Goal: Information Seeking & Learning: Learn about a topic

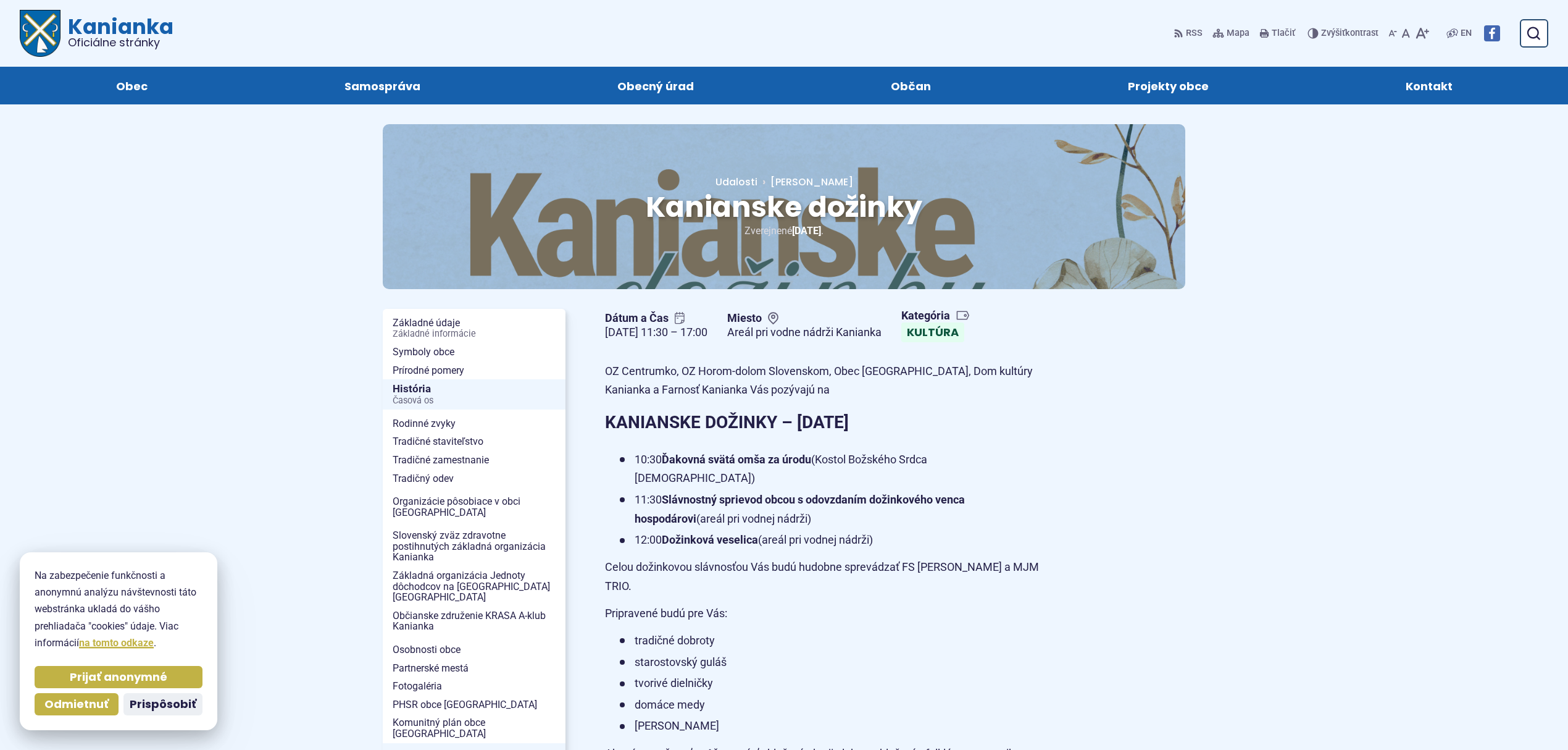
click at [590, 223] on p "Zverejnené 8.9.2025 ." at bounding box center [784, 230] width 724 height 17
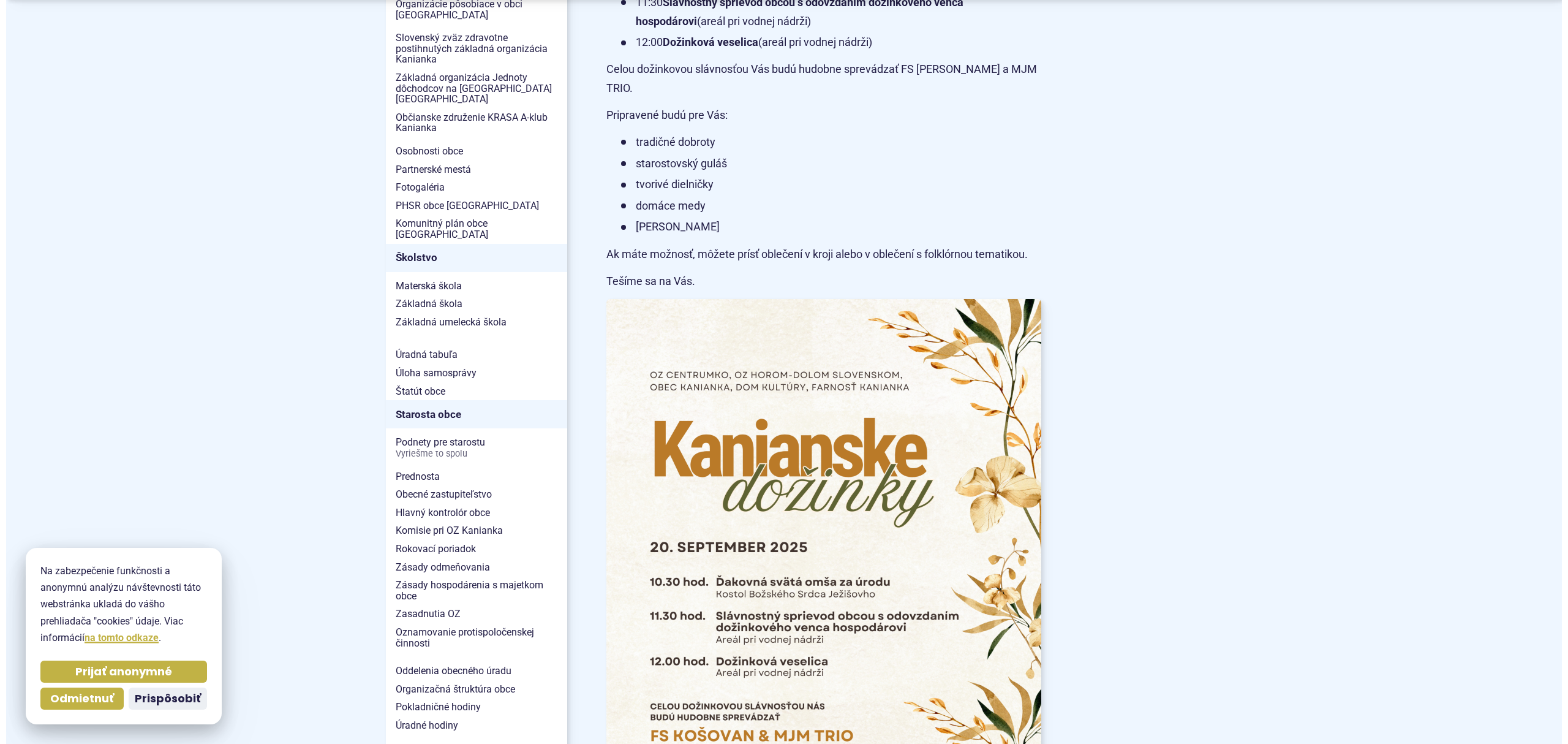
scroll to position [490, 0]
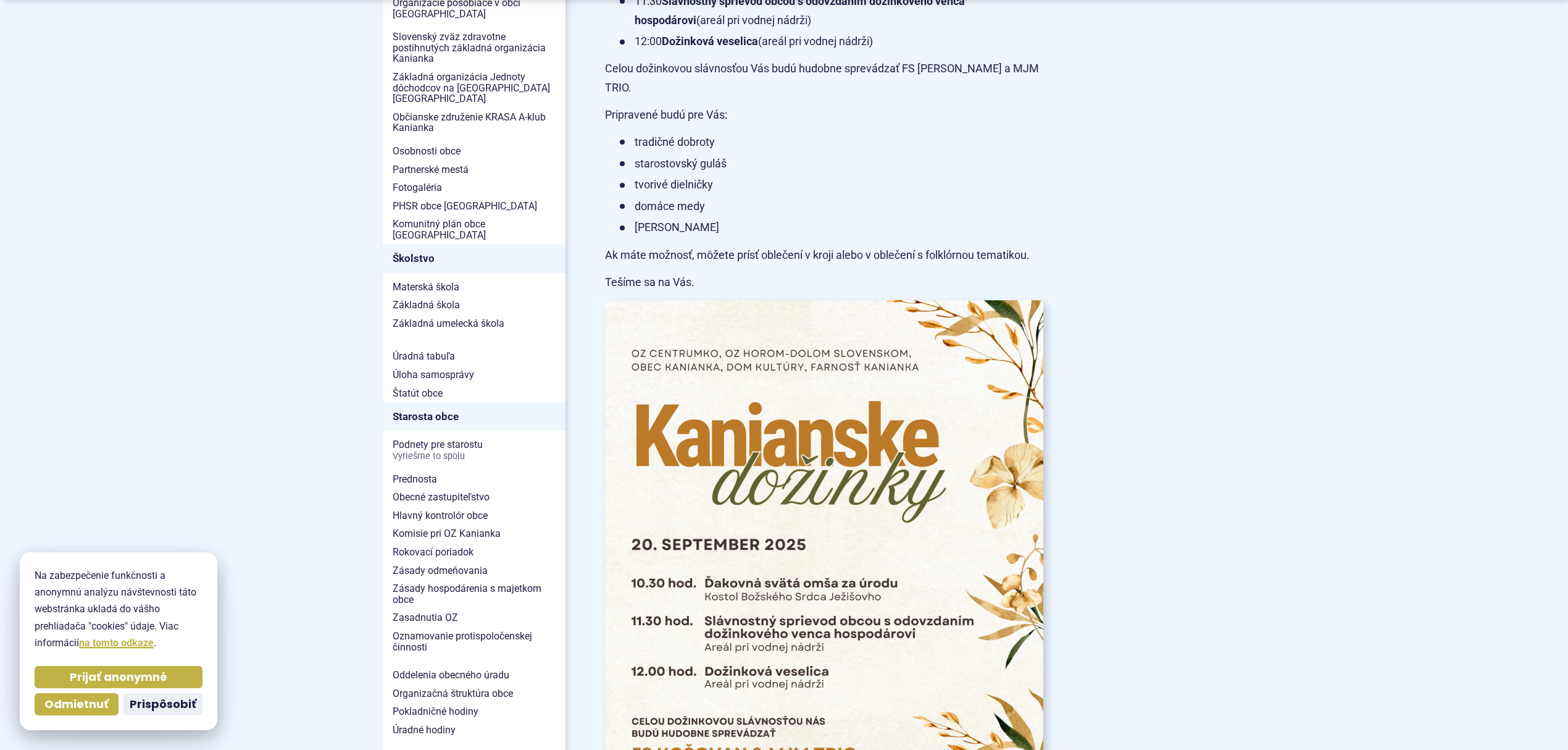
click at [737, 388] on img at bounding box center [824, 610] width 482 height 682
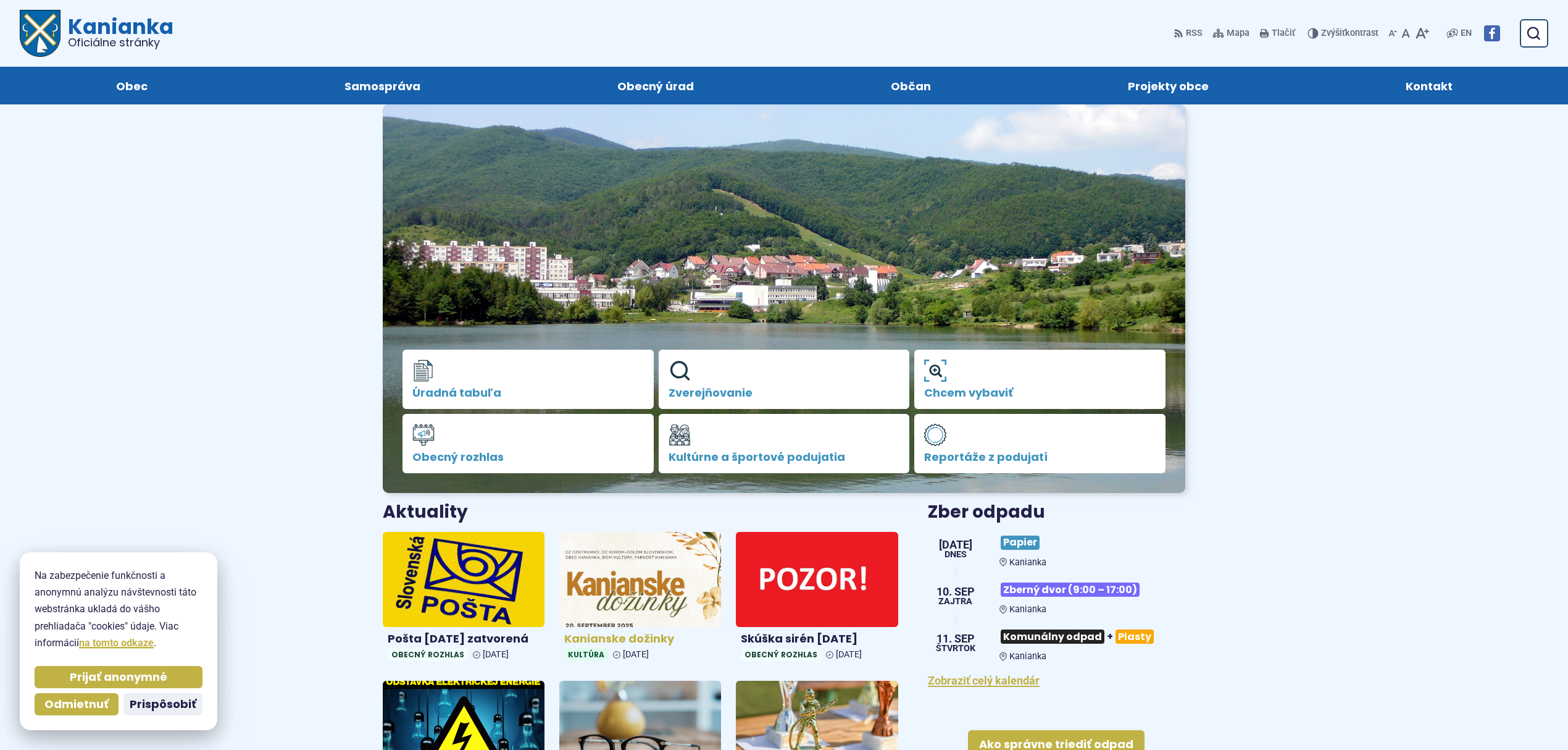
click at [601, 577] on img at bounding box center [640, 579] width 186 height 109
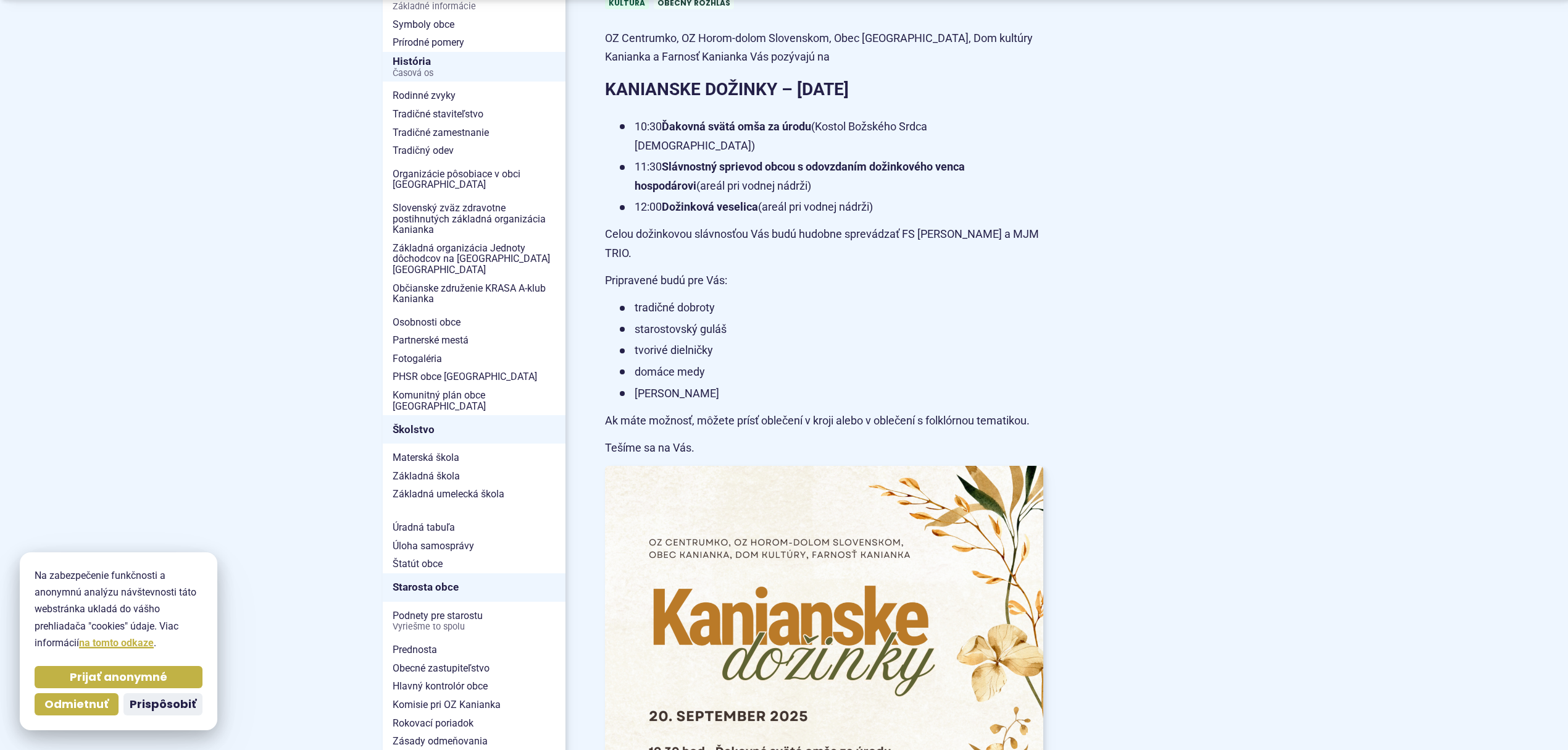
scroll to position [329, 0]
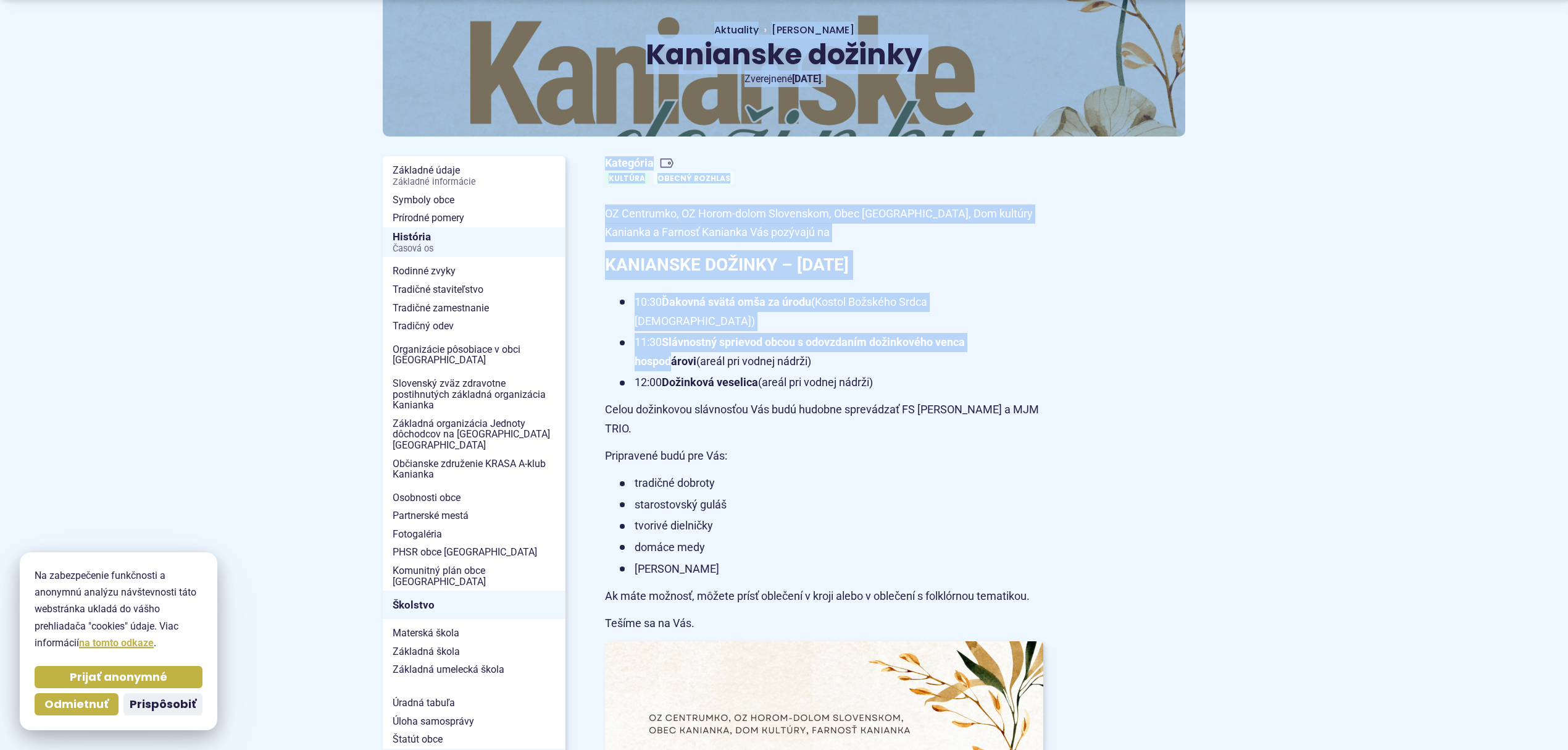
scroll to position [247, 0]
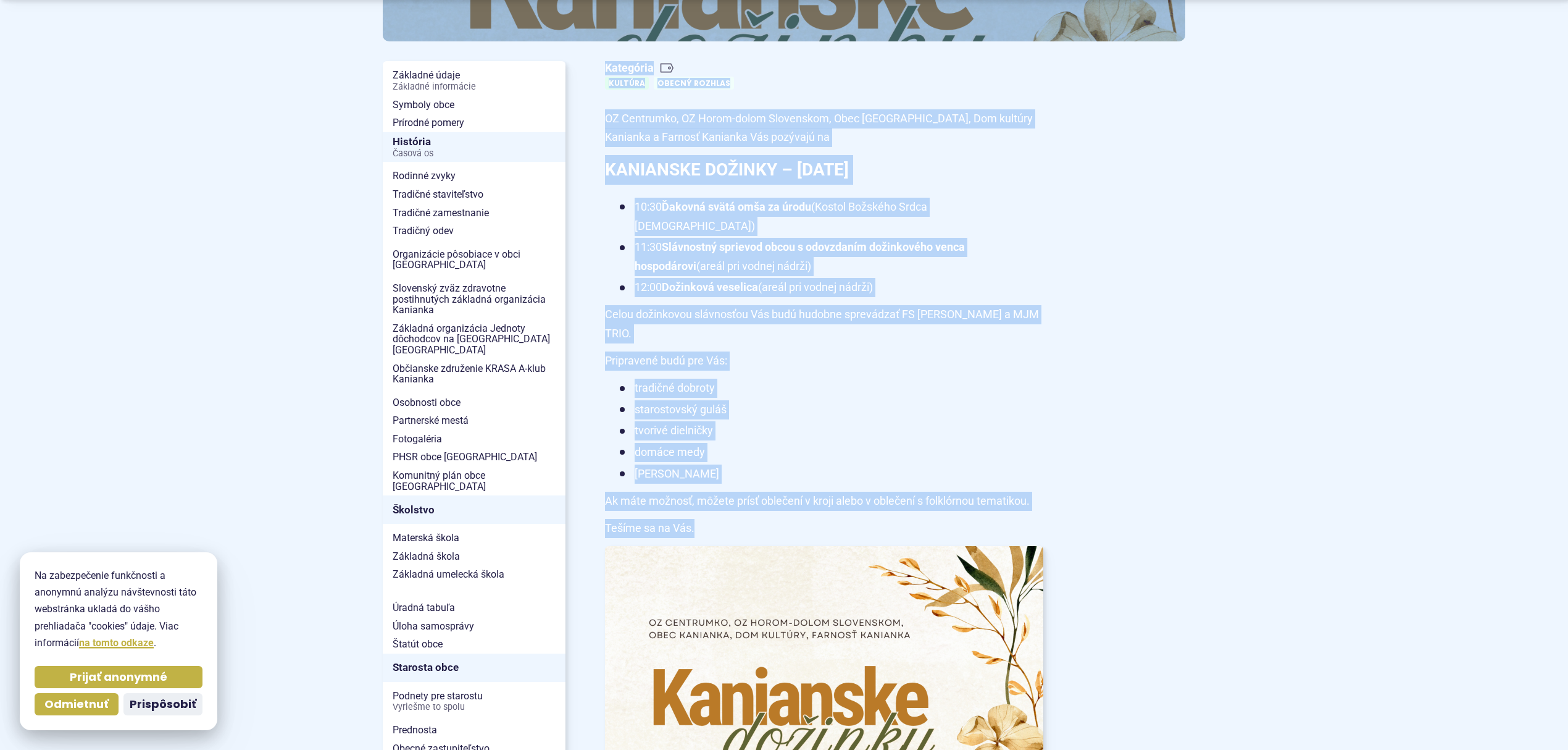
drag, startPoint x: 647, startPoint y: 119, endPoint x: 727, endPoint y: 485, distance: 374.6
copy div "Kanianske dožinky Hlavná stránka Aktuality Kanianske dožinky Zverejnené [DATE] …"
